Goal: Information Seeking & Learning: Learn about a topic

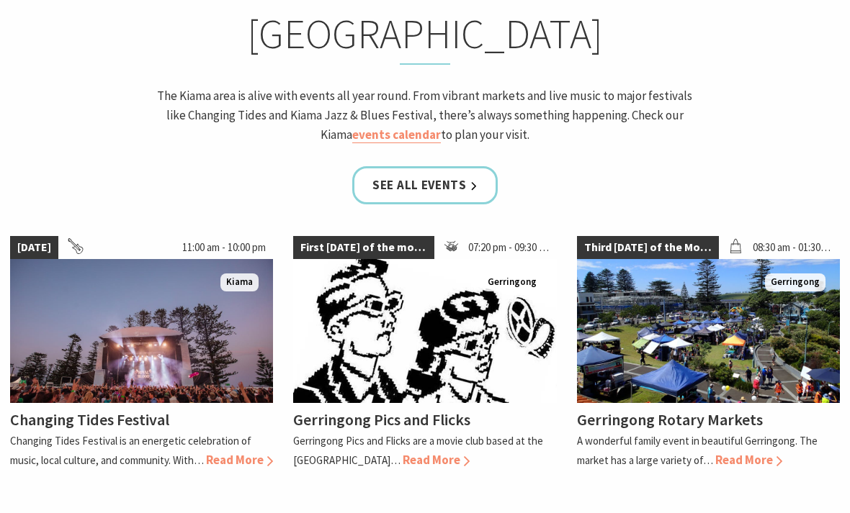
scroll to position [1247, 0]
click at [760, 452] on span "Read More" at bounding box center [748, 460] width 67 height 16
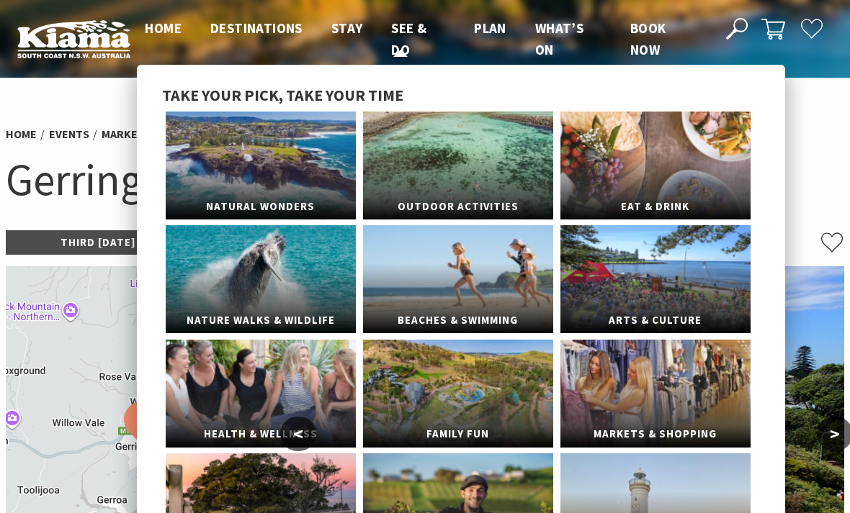
click at [414, 32] on span "See & Do" at bounding box center [408, 38] width 35 height 39
click at [487, 257] on link "Beaches & Swimming" at bounding box center [458, 279] width 190 height 108
click at [294, 295] on link "Nature Walks & Wildlife" at bounding box center [261, 279] width 190 height 108
click at [490, 165] on link "Outdoor Activities" at bounding box center [458, 166] width 190 height 108
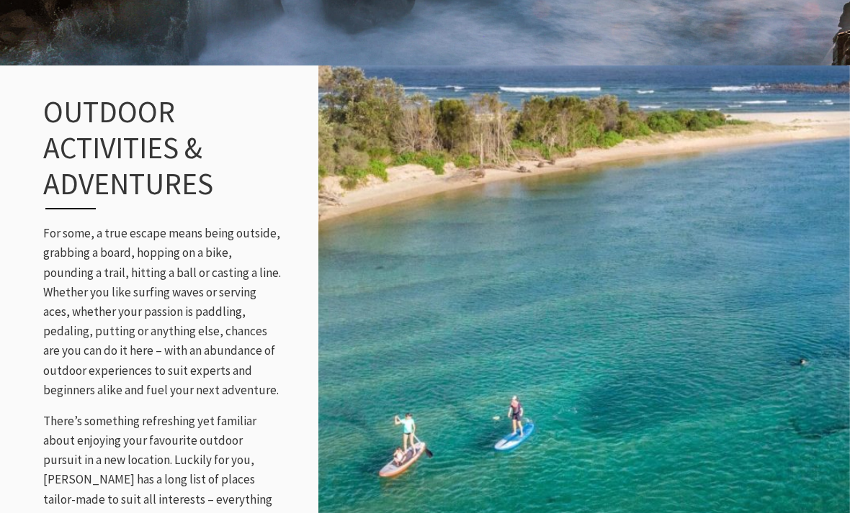
scroll to position [1495, 0]
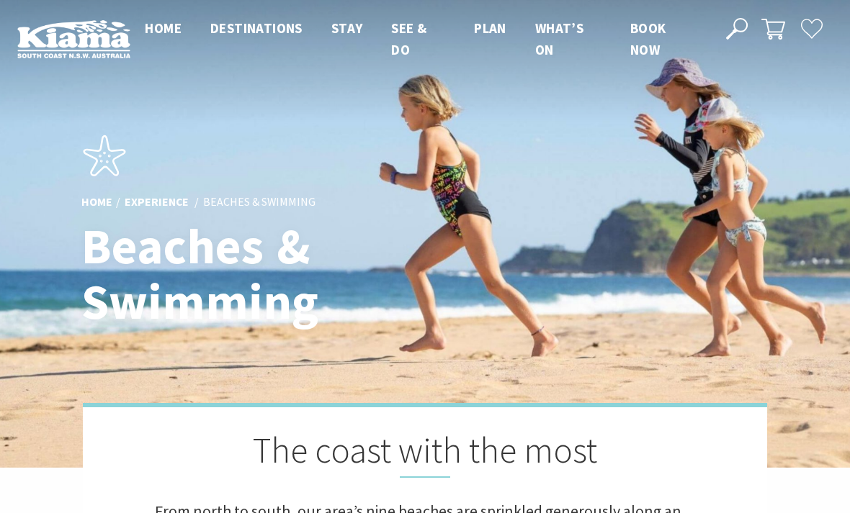
scroll to position [496, 846]
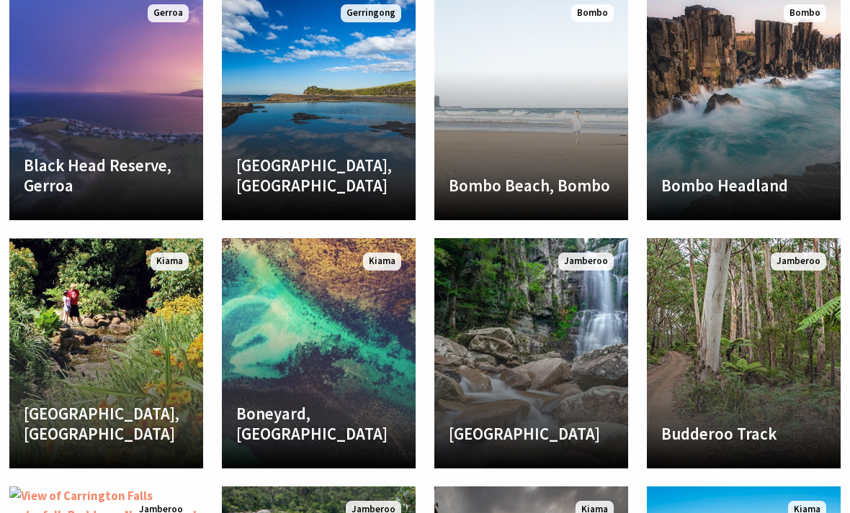
scroll to position [2333, 0]
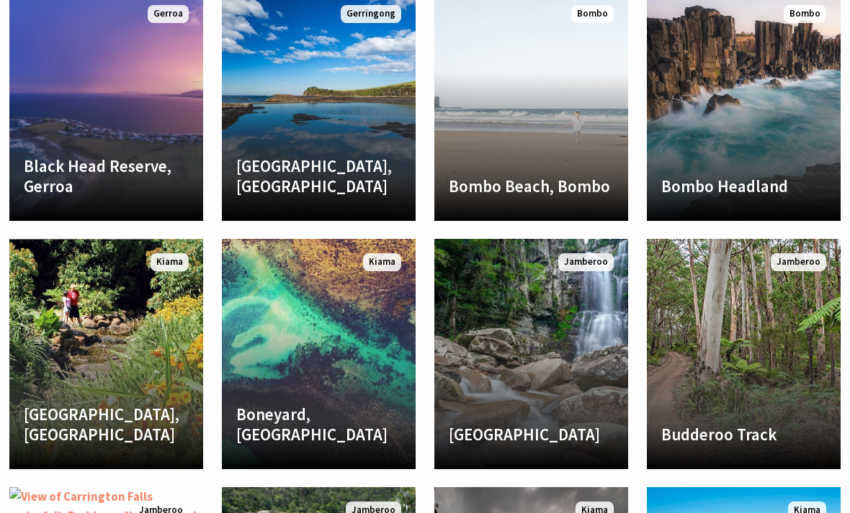
click at [713, 112] on link "Bombo Headland Truly an area like no other, the unusual basalt columns of Bombo…" at bounding box center [743, 106] width 194 height 230
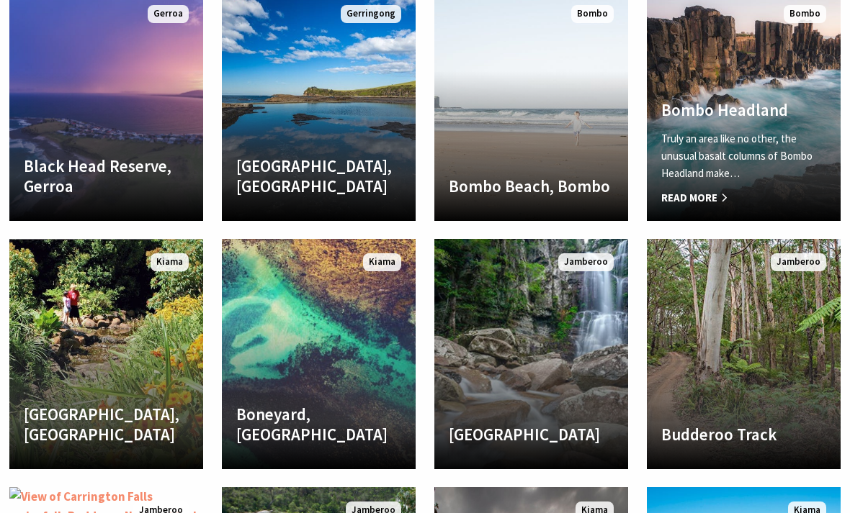
click at [348, 357] on link "Boneyard, Kiama A sheltered pebbly beach located on the northern side of Bombo …" at bounding box center [319, 354] width 194 height 230
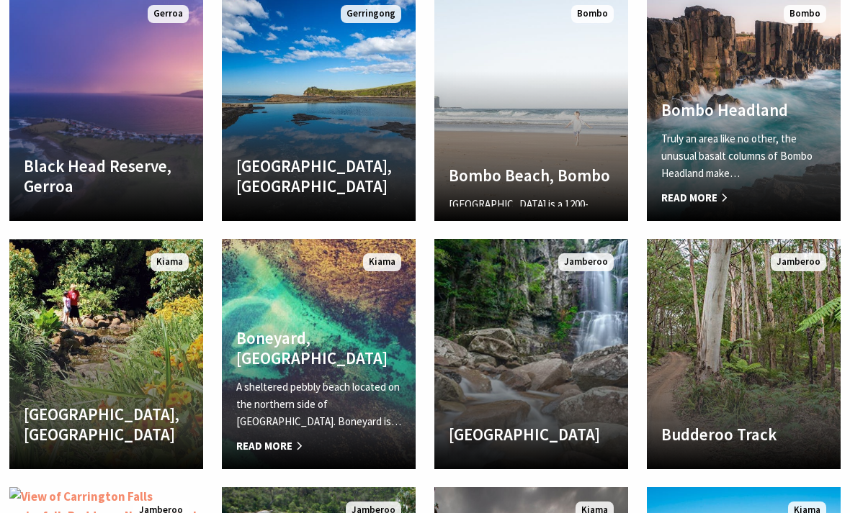
click at [529, 135] on link "Bombo Beach, Bombo Bombo Beach is a 1200-metre stretch of sand that links centr…" at bounding box center [531, 106] width 194 height 230
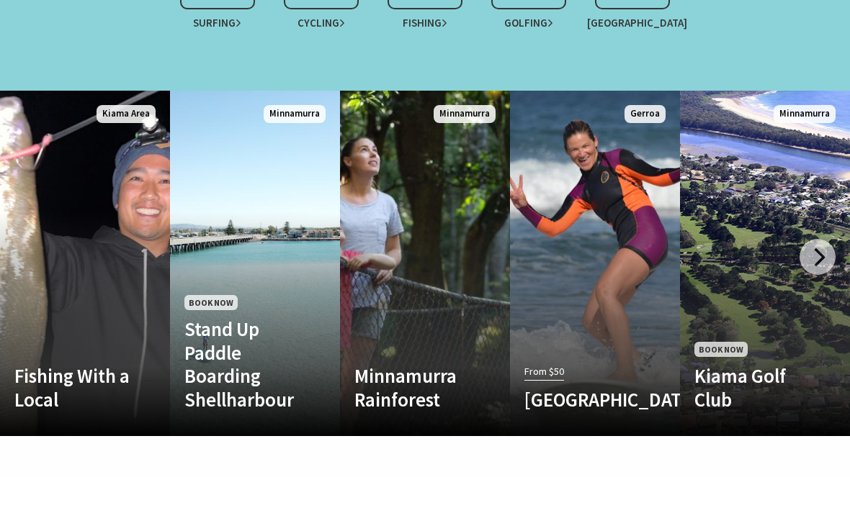
scroll to position [1400, 0]
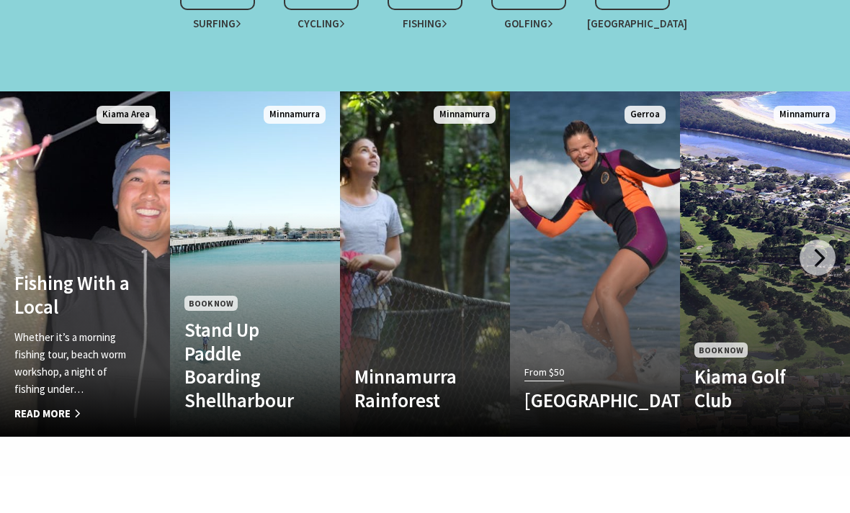
click at [124, 201] on link "Fishing With a Local Whether it’s a morning fishing tour, beach worm workshop, …" at bounding box center [85, 264] width 170 height 346
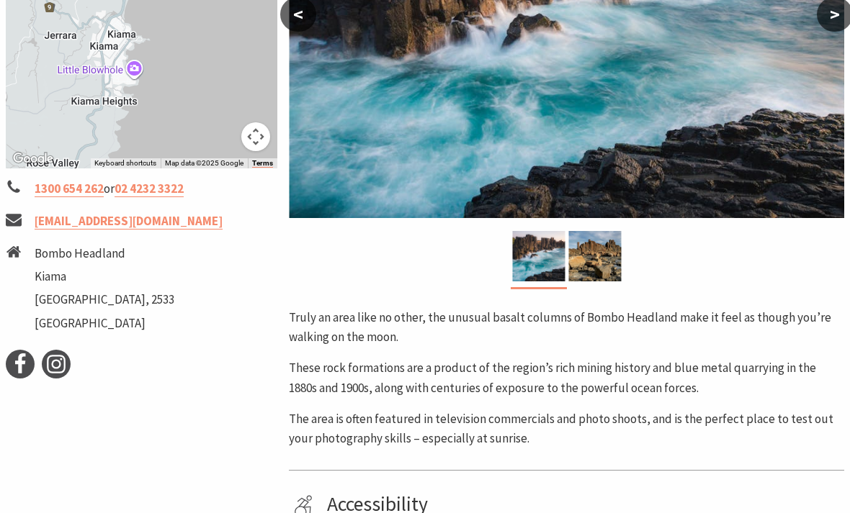
scroll to position [414, 0]
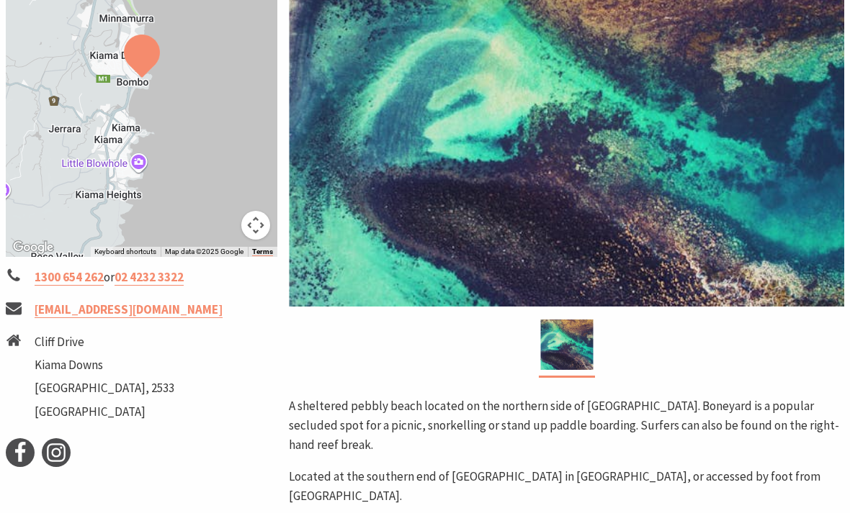
scroll to position [328, 0]
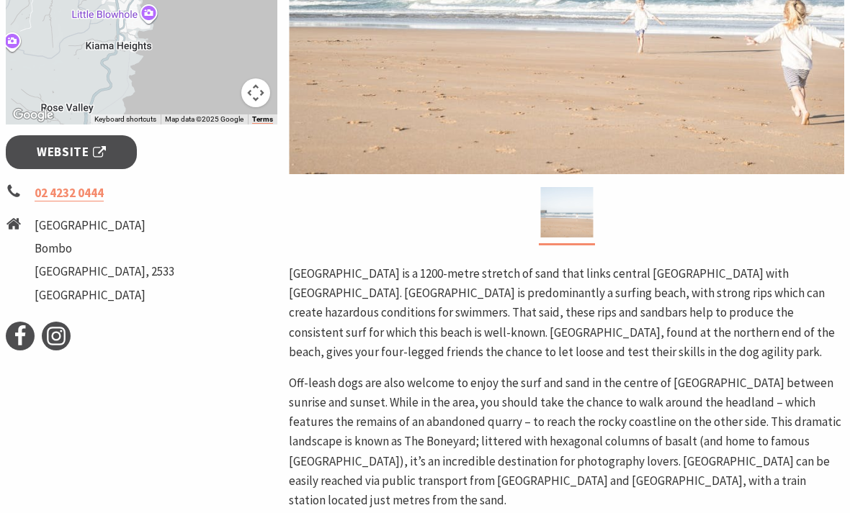
scroll to position [453, 0]
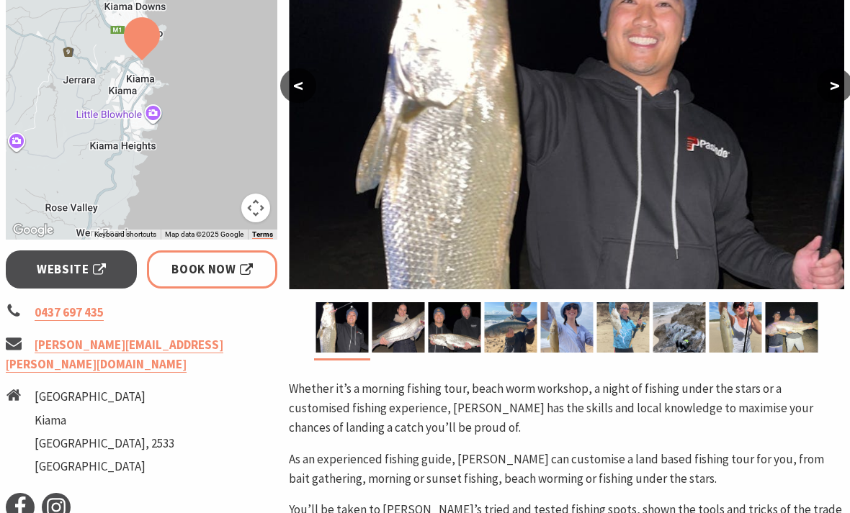
scroll to position [348, 0]
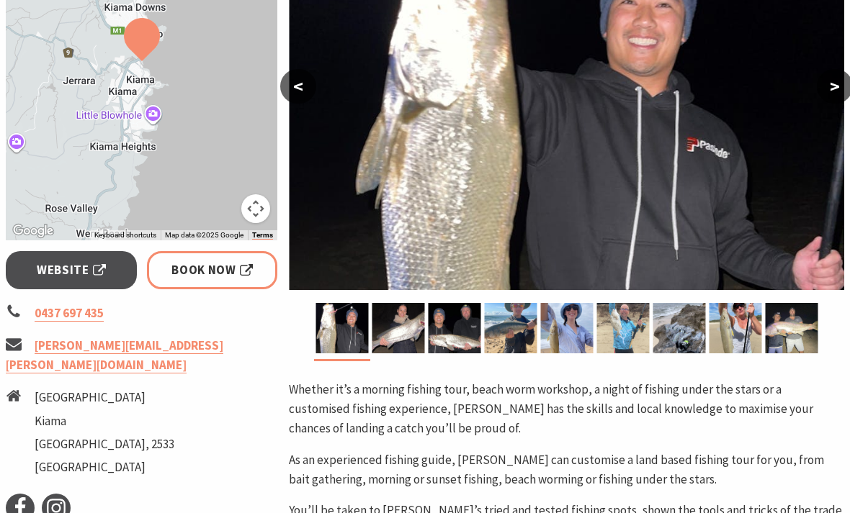
click at [345, 310] on img at bounding box center [341, 328] width 53 height 50
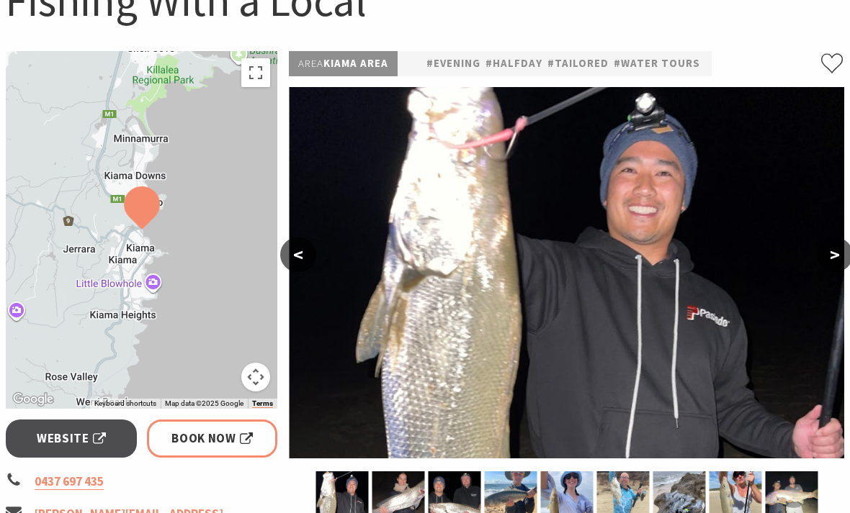
scroll to position [163, 0]
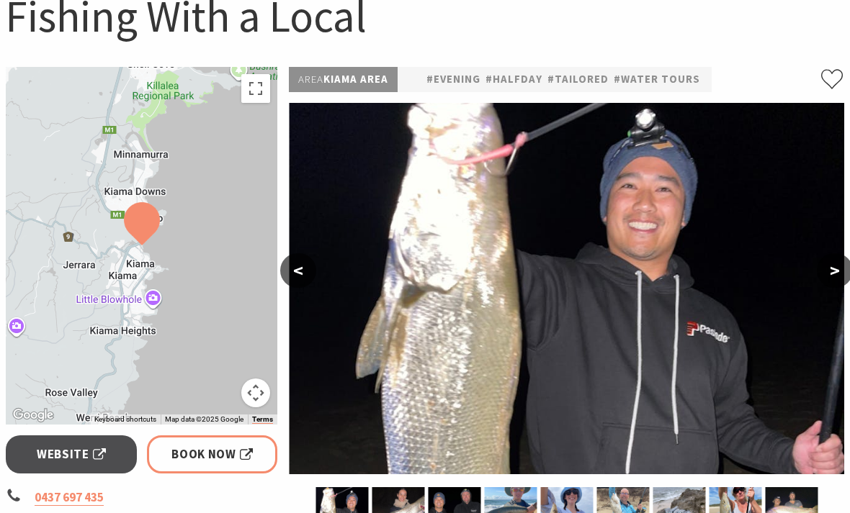
click at [828, 276] on button ">" at bounding box center [834, 271] width 36 height 35
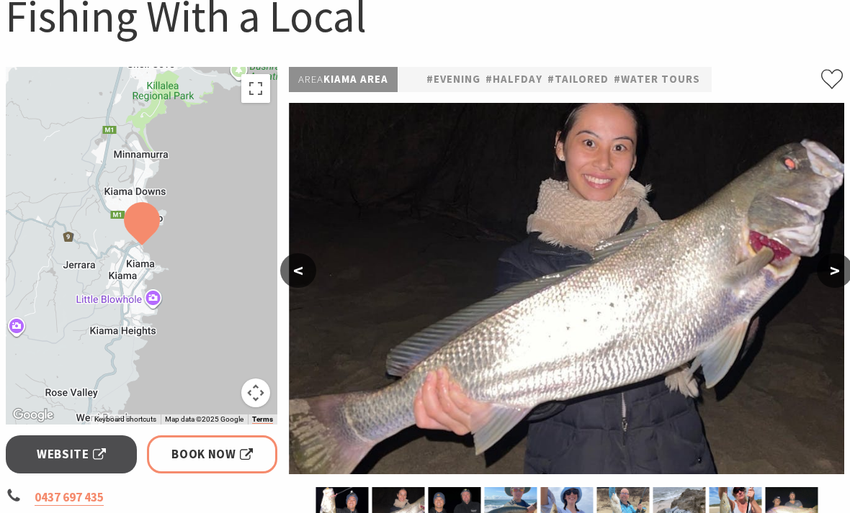
scroll to position [163, 0]
click at [842, 268] on button ">" at bounding box center [834, 270] width 36 height 35
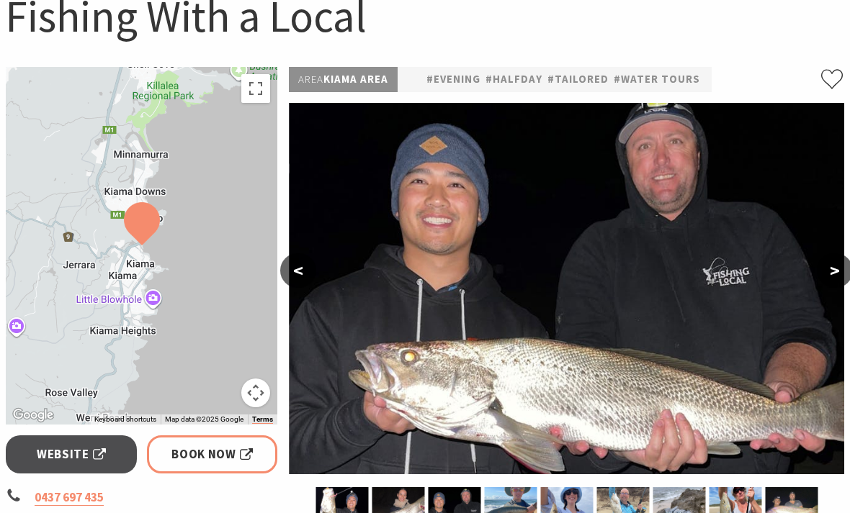
click at [843, 270] on button ">" at bounding box center [834, 270] width 36 height 35
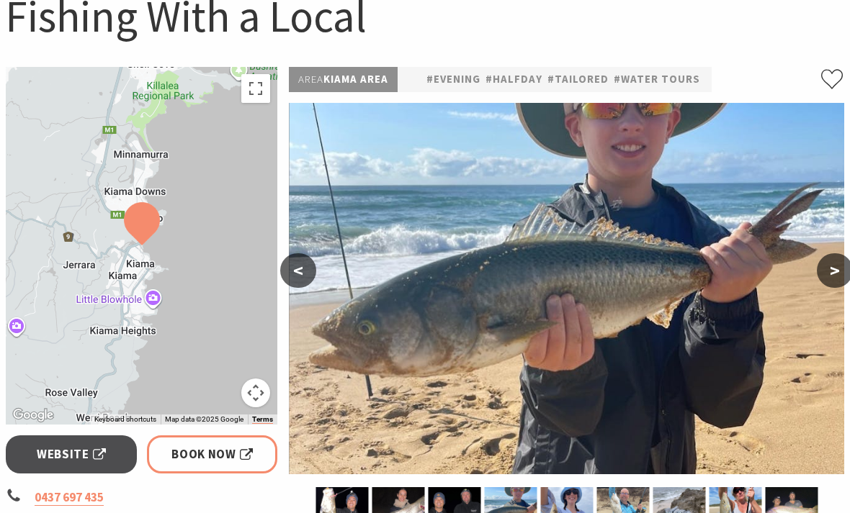
click at [835, 268] on button ">" at bounding box center [834, 270] width 36 height 35
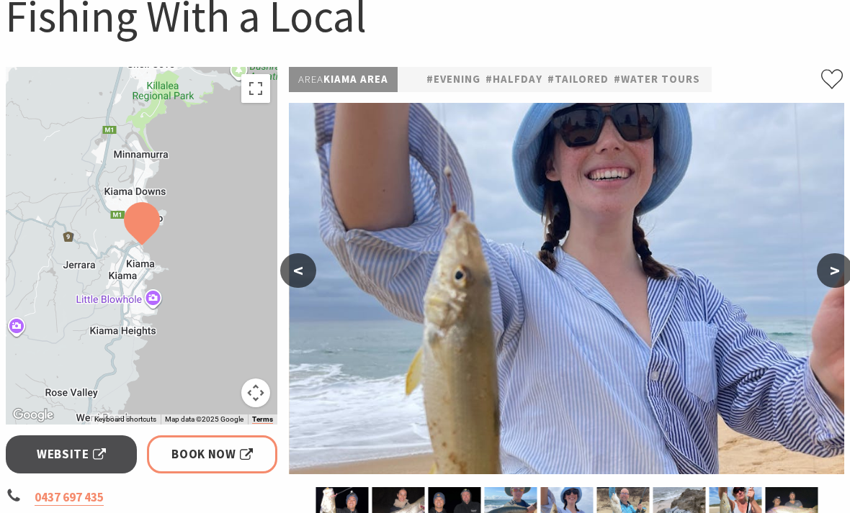
click at [833, 263] on button ">" at bounding box center [834, 270] width 36 height 35
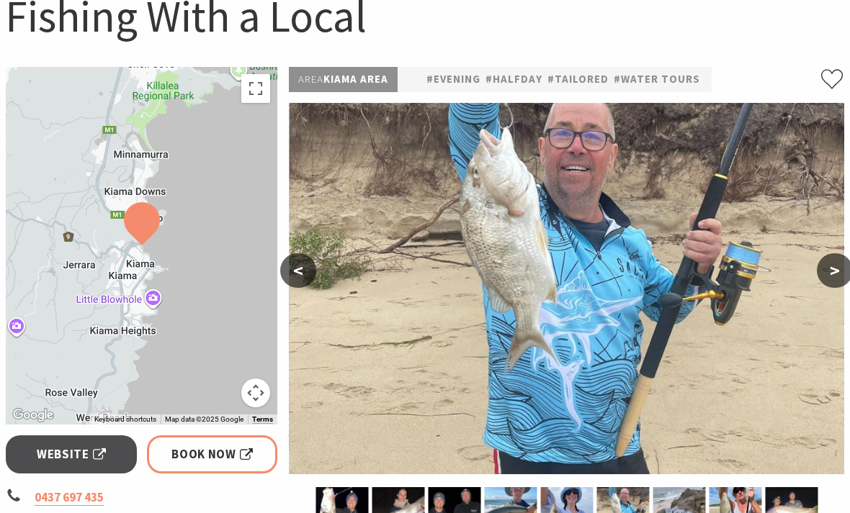
click at [838, 260] on button ">" at bounding box center [834, 270] width 36 height 35
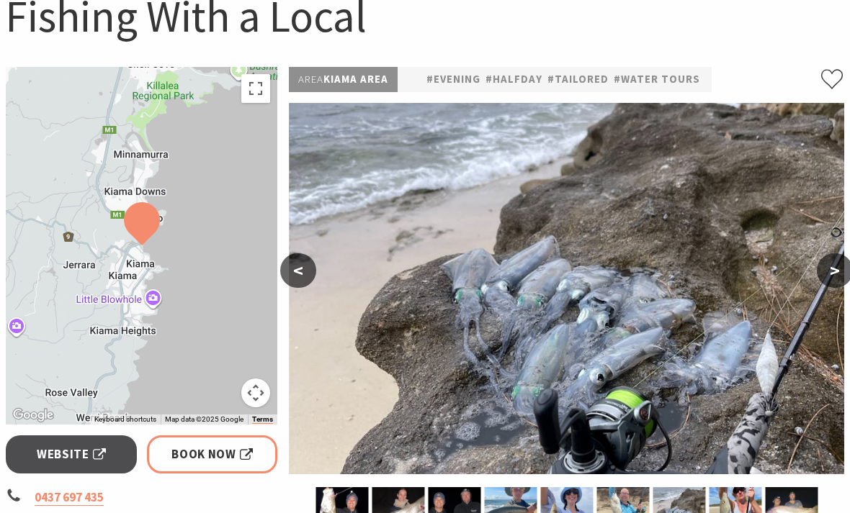
click at [831, 267] on button ">" at bounding box center [834, 270] width 36 height 35
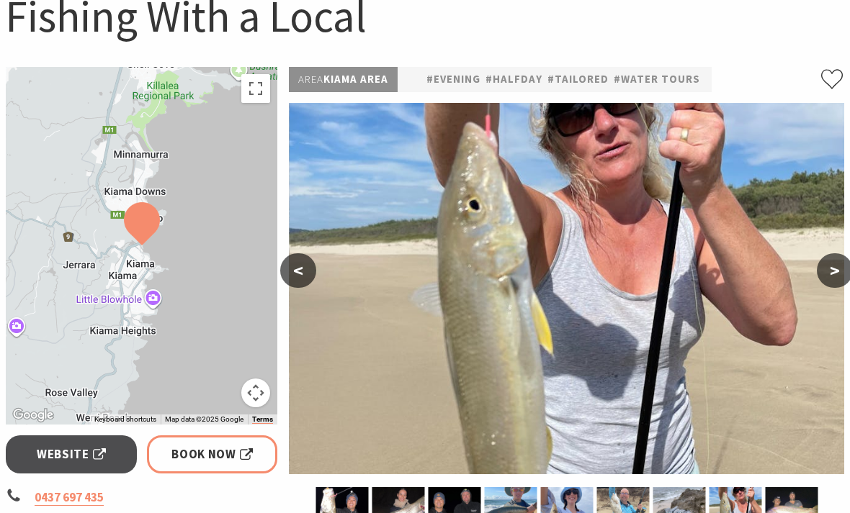
click at [830, 262] on button ">" at bounding box center [834, 270] width 36 height 35
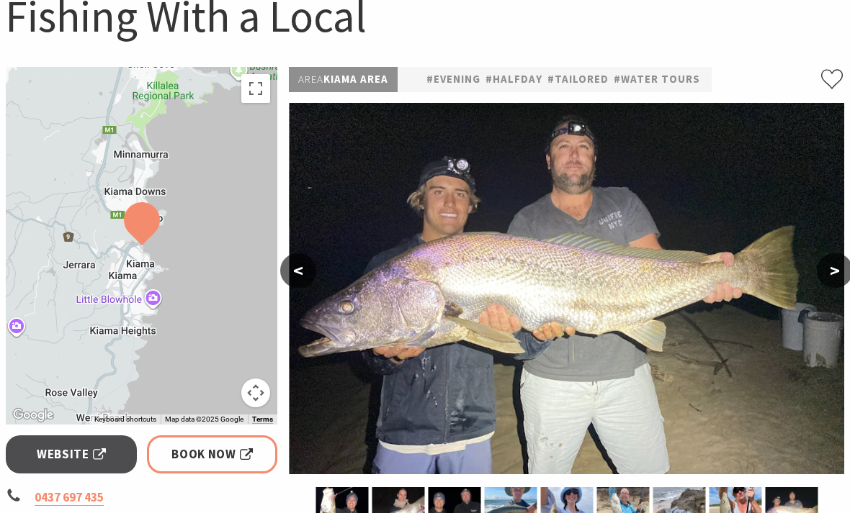
click at [827, 256] on button ">" at bounding box center [834, 270] width 36 height 35
click at [833, 265] on button ">" at bounding box center [834, 270] width 36 height 35
click at [840, 254] on button ">" at bounding box center [834, 270] width 36 height 35
click at [834, 258] on button ">" at bounding box center [834, 270] width 36 height 35
click at [826, 261] on button ">" at bounding box center [834, 270] width 36 height 35
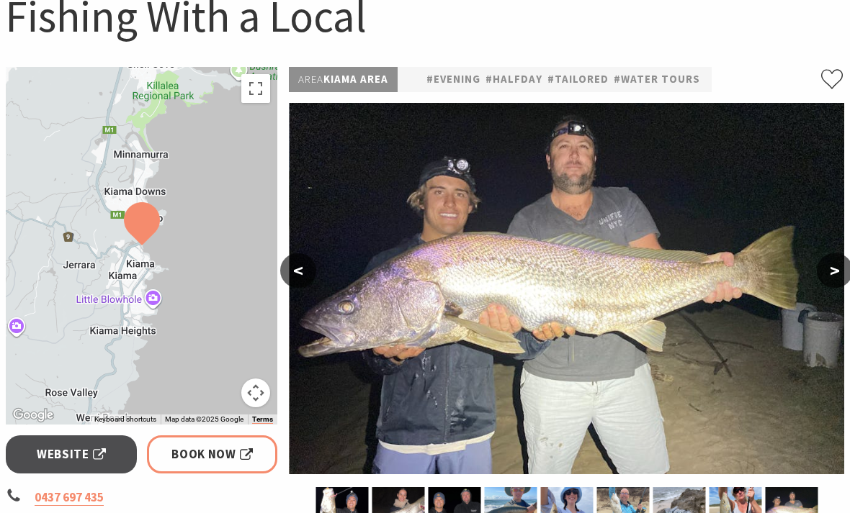
scroll to position [163, 0]
